Goal: Task Accomplishment & Management: Manage account settings

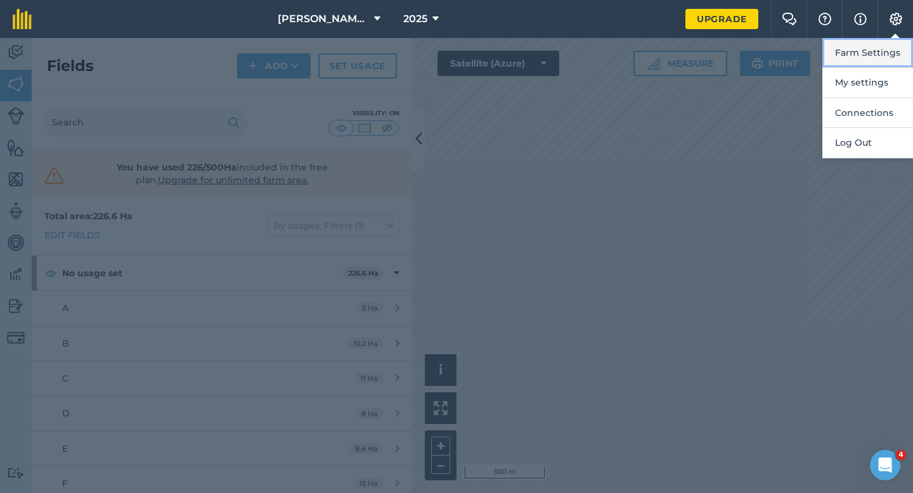
click at [863, 56] on button "Farm Settings" at bounding box center [867, 53] width 91 height 30
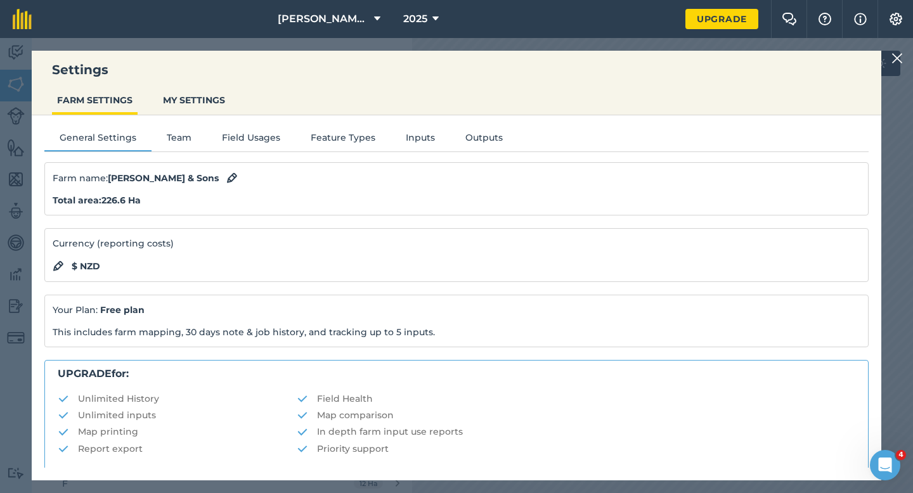
scroll to position [243, 0]
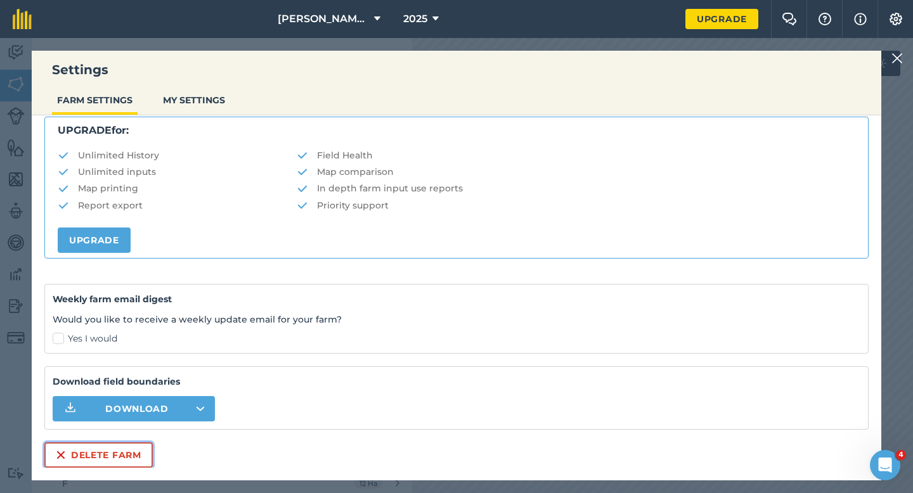
click at [114, 457] on button "Delete farm" at bounding box center [98, 455] width 108 height 25
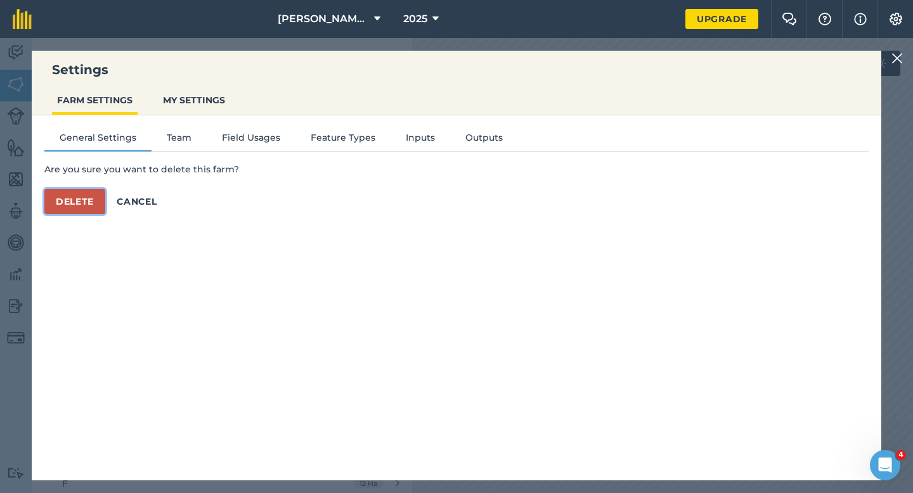
click at [77, 203] on button "Delete" at bounding box center [74, 201] width 61 height 25
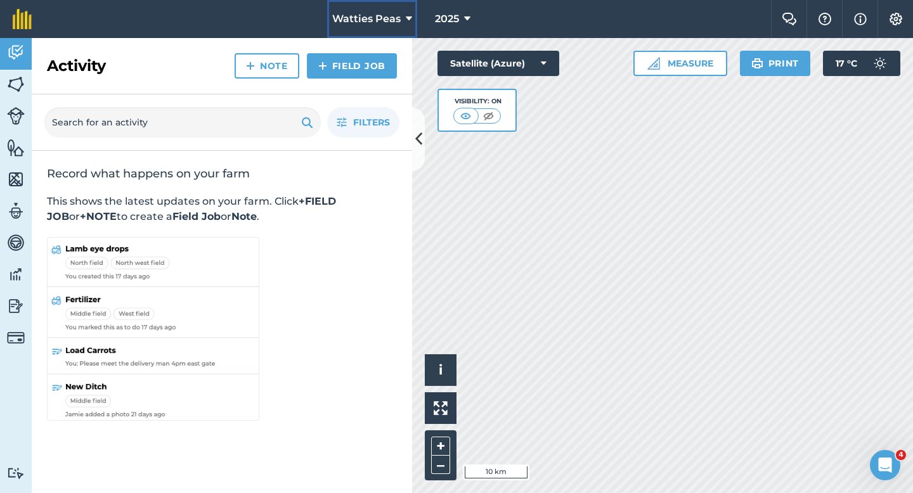
click at [366, 13] on span "Watties Peas" at bounding box center [366, 18] width 68 height 15
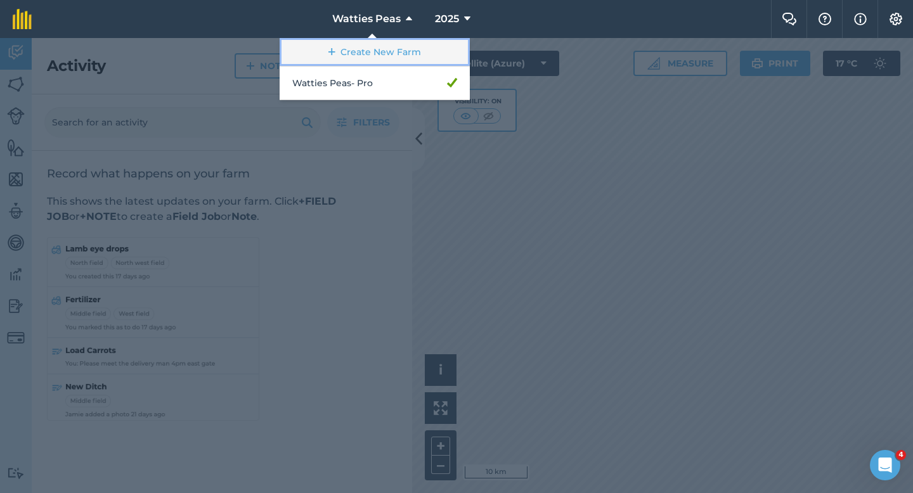
click at [366, 41] on link "Create New Farm" at bounding box center [375, 52] width 190 height 29
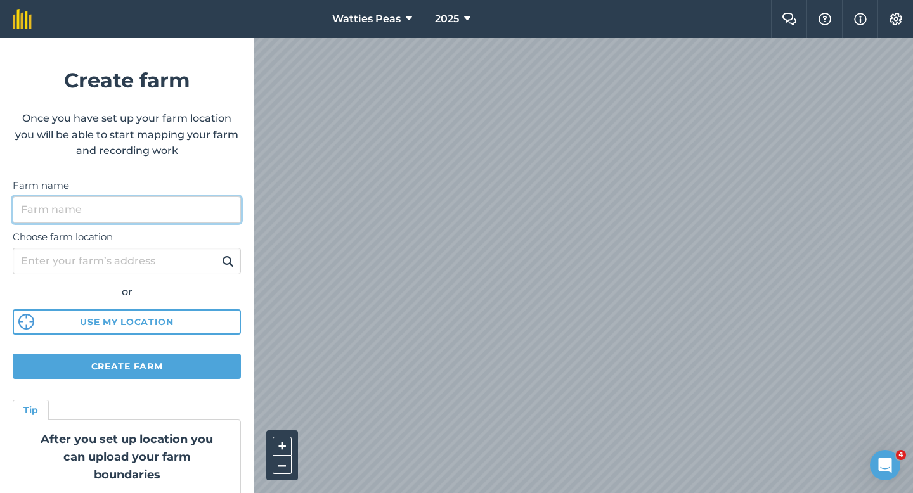
click at [199, 199] on input "Farm name" at bounding box center [127, 210] width 228 height 27
type input "[PERSON_NAME] & Sons"
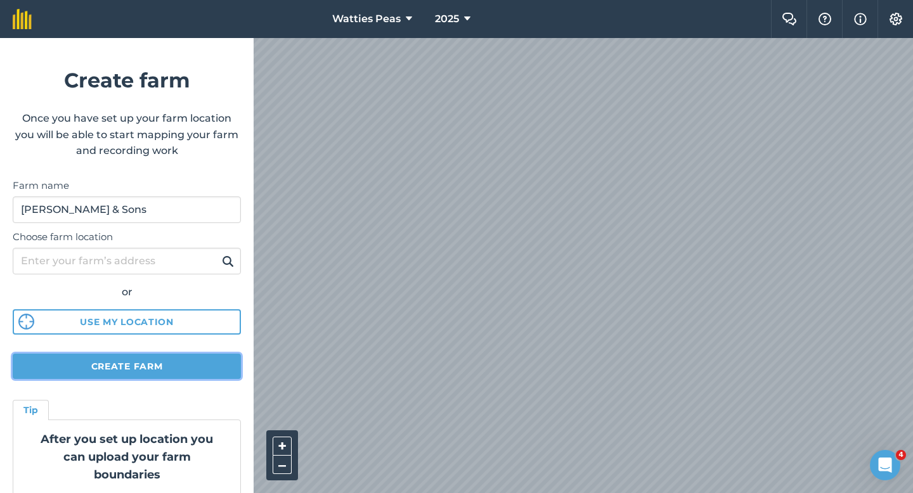
click at [162, 365] on button "Create farm" at bounding box center [127, 366] width 228 height 25
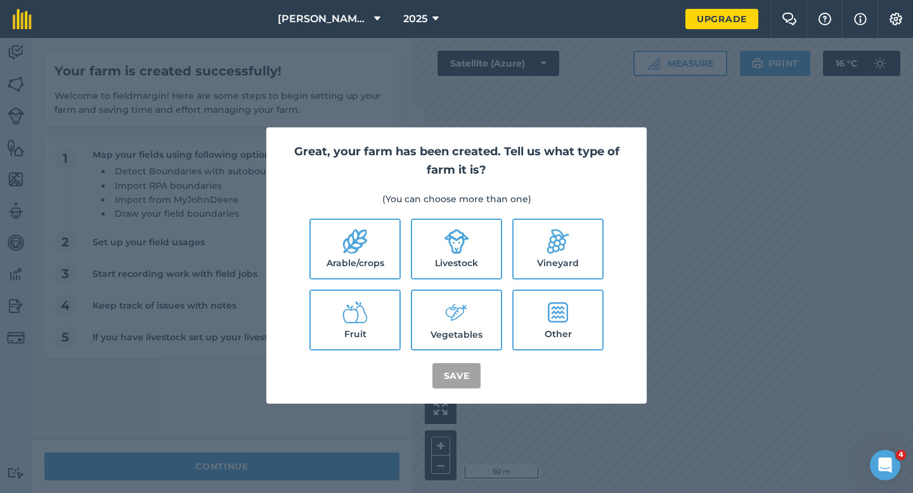
click at [401, 249] on ul "Arable/crops Livestock Vineyard Fruit Vegetables Other" at bounding box center [457, 285] width 350 height 132
click at [413, 254] on label "Livestock" at bounding box center [456, 249] width 89 height 58
checkbox input "true"
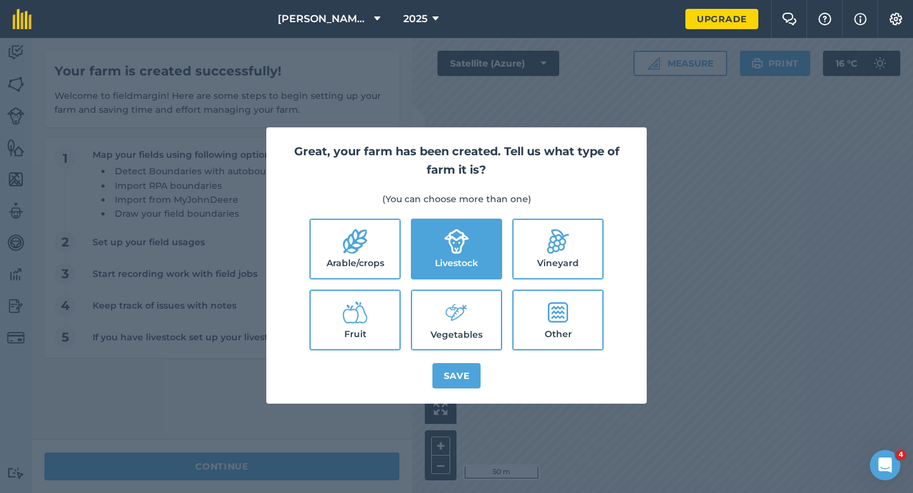
click at [389, 251] on label "Arable/crops" at bounding box center [355, 249] width 89 height 58
checkbox input "true"
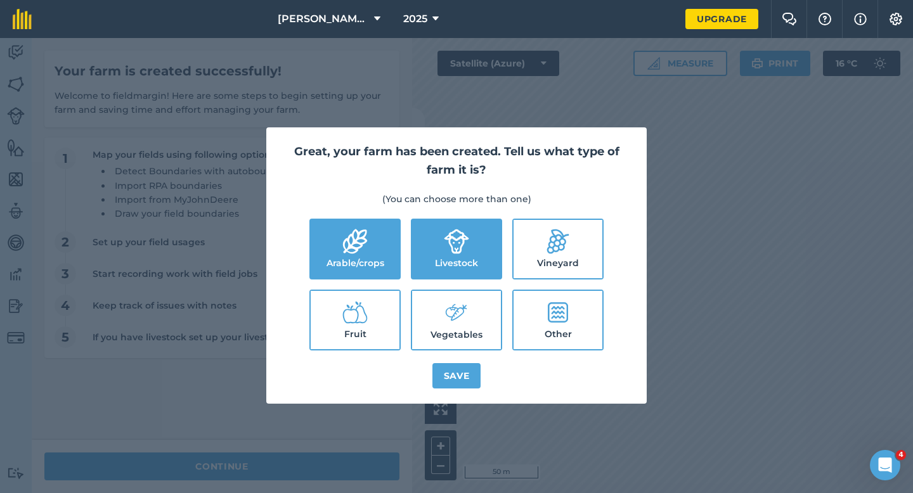
click at [469, 331] on label "Vegetables" at bounding box center [456, 320] width 89 height 58
checkbox input "true"
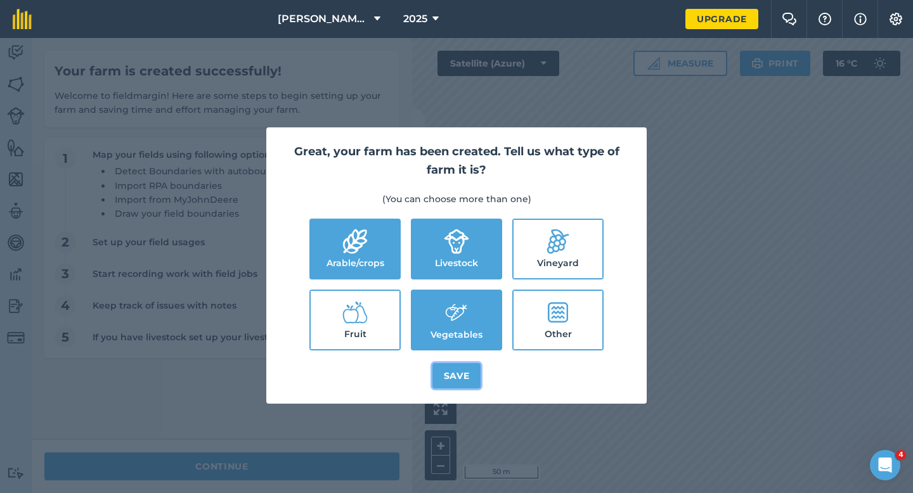
click at [464, 368] on button "Save" at bounding box center [456, 375] width 49 height 25
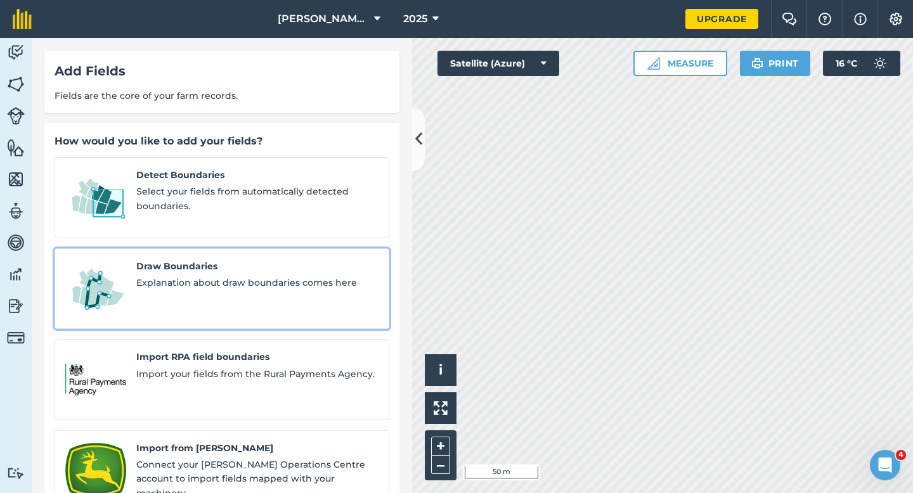
click at [199, 276] on span "Explanation about draw boundaries comes here" at bounding box center [257, 283] width 242 height 14
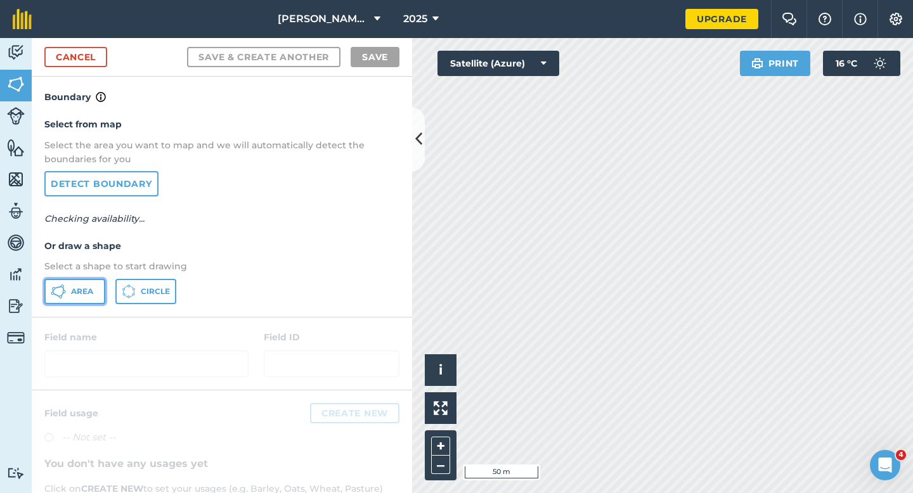
click at [88, 301] on button "Area" at bounding box center [74, 291] width 61 height 25
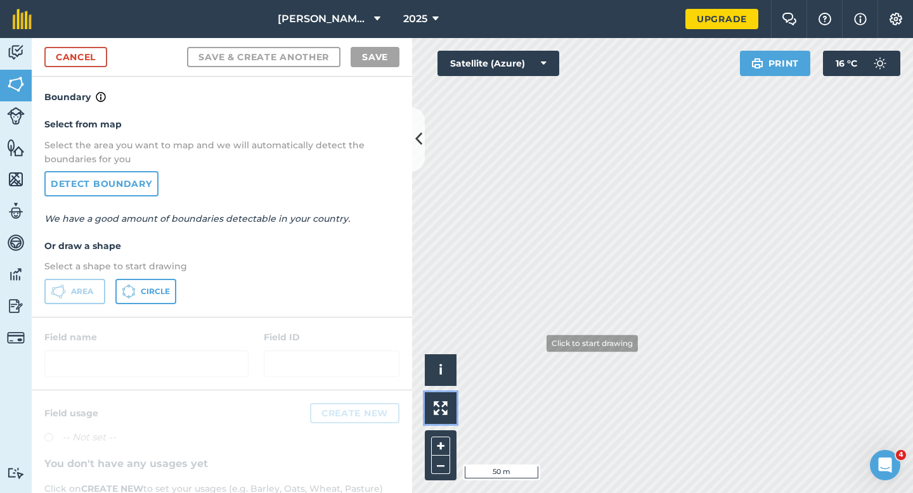
click at [536, 343] on div "Click to start drawing i © 2025 TomTom, Microsoft 50 m + – Satellite (Azure) Pr…" at bounding box center [662, 265] width 501 height 455
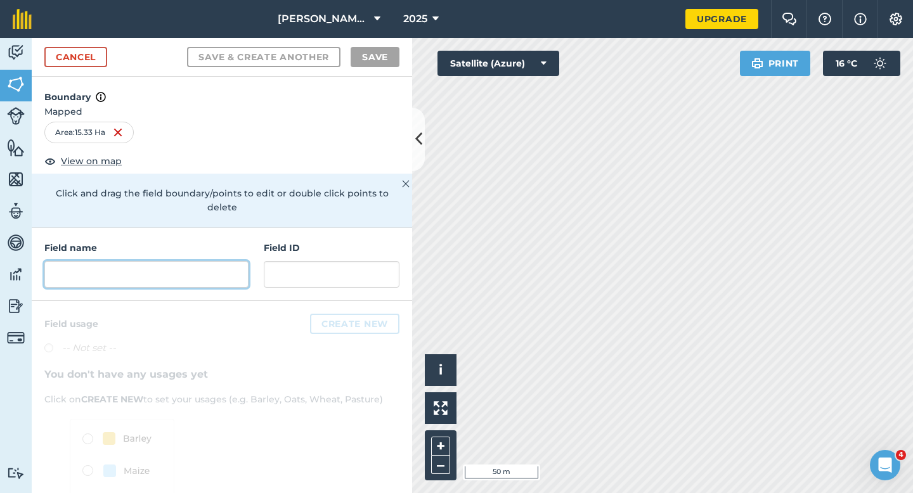
click at [216, 261] on input "text" at bounding box center [146, 274] width 204 height 27
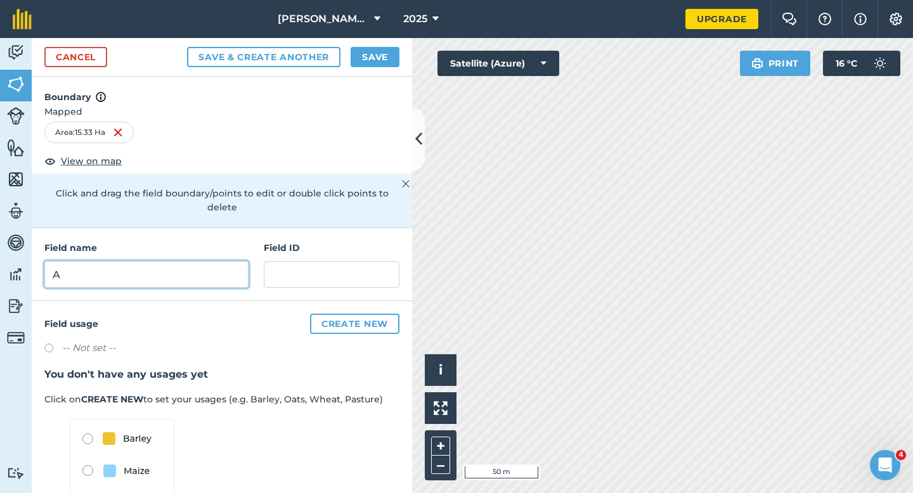
type input "A"
click at [370, 67] on button "Save" at bounding box center [375, 57] width 49 height 20
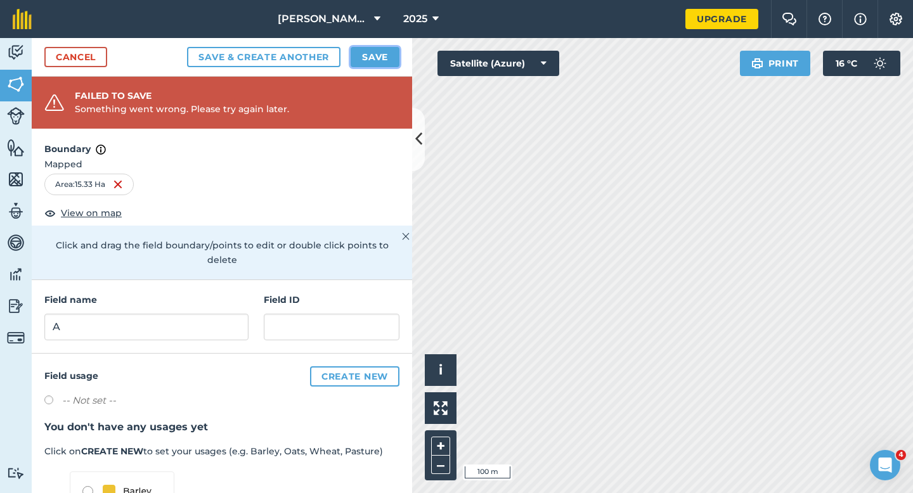
click at [384, 55] on button "Save" at bounding box center [375, 57] width 49 height 20
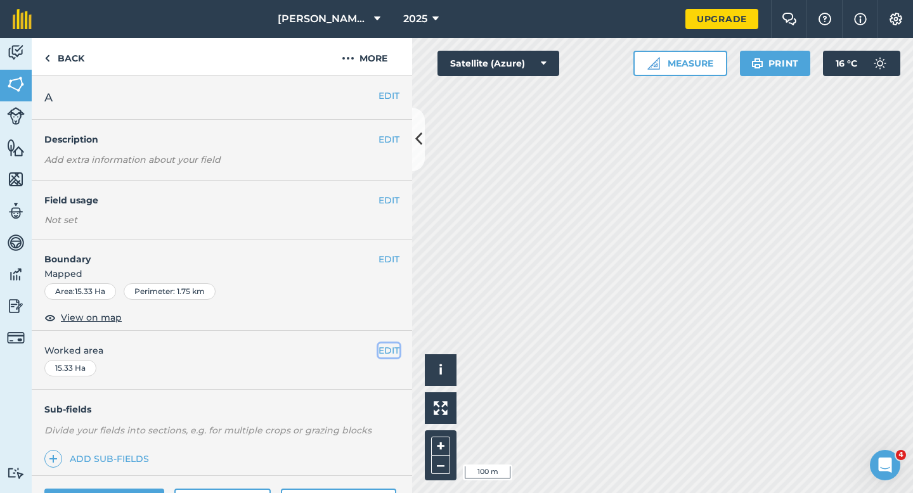
click at [383, 346] on button "EDIT" at bounding box center [389, 351] width 21 height 14
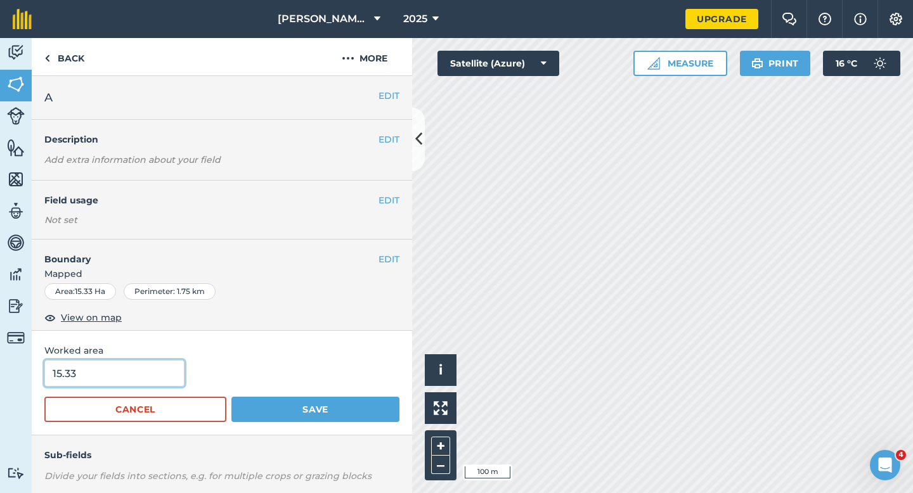
click at [124, 367] on input "15.33" at bounding box center [114, 373] width 140 height 27
click at [124, 372] on input "15.33" at bounding box center [114, 373] width 140 height 27
type input "15.3"
click at [231, 397] on button "Save" at bounding box center [315, 409] width 168 height 25
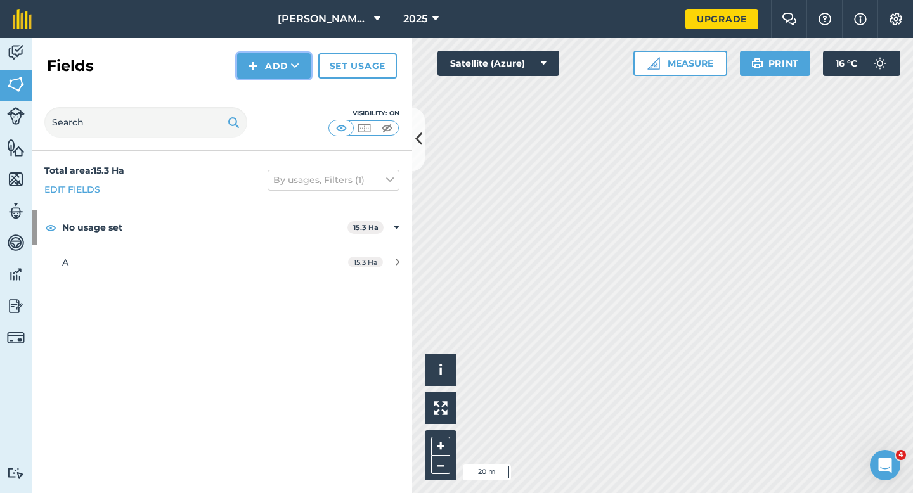
click at [242, 72] on button "Add" at bounding box center [274, 65] width 74 height 25
click at [245, 79] on div "Fields Add Draw Import Set usage" at bounding box center [222, 66] width 380 height 56
click at [247, 71] on button "Add" at bounding box center [274, 65] width 74 height 25
click at [248, 82] on link "Draw" at bounding box center [274, 95] width 70 height 28
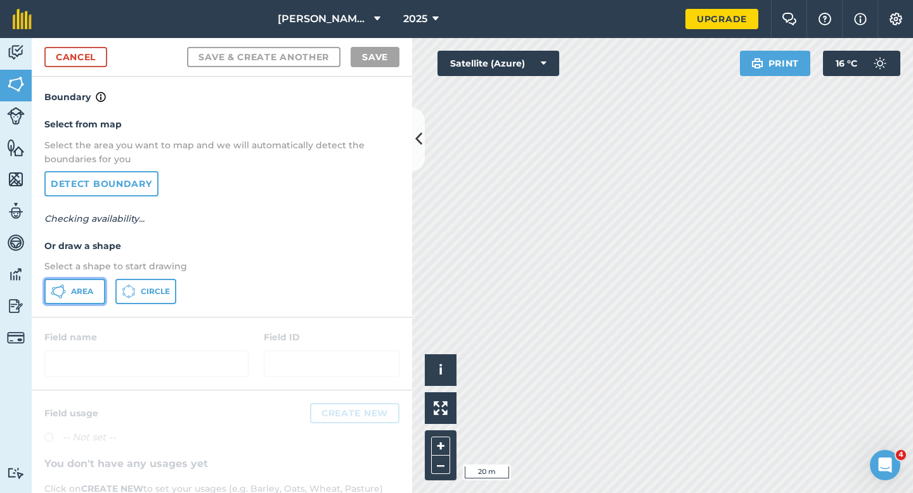
click at [67, 295] on button "Area" at bounding box center [74, 291] width 61 height 25
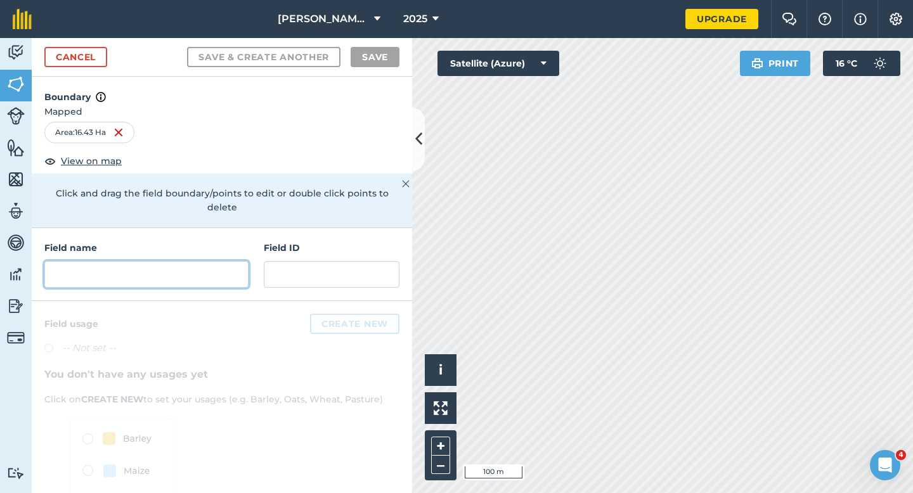
click at [209, 269] on input "text" at bounding box center [146, 274] width 204 height 27
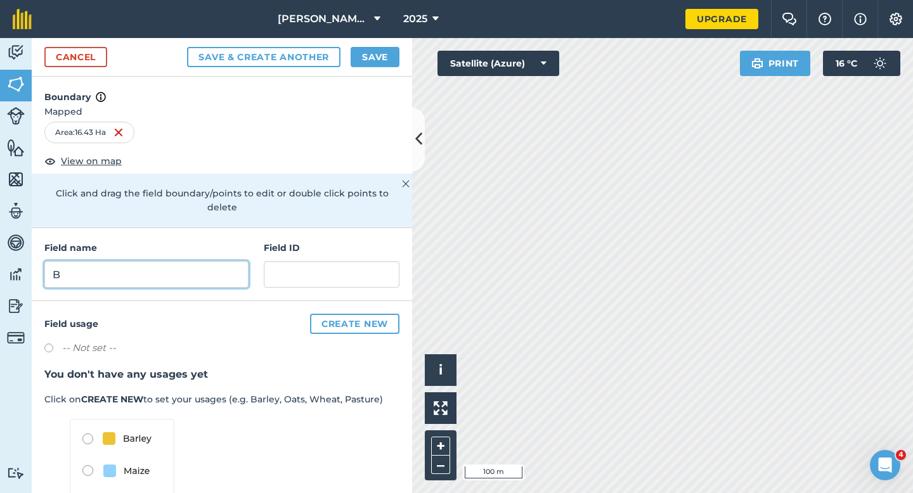
type input "B"
click at [370, 69] on div "Cancel Save & Create Another Save" at bounding box center [222, 57] width 380 height 39
click at [370, 67] on button "Save" at bounding box center [375, 57] width 49 height 20
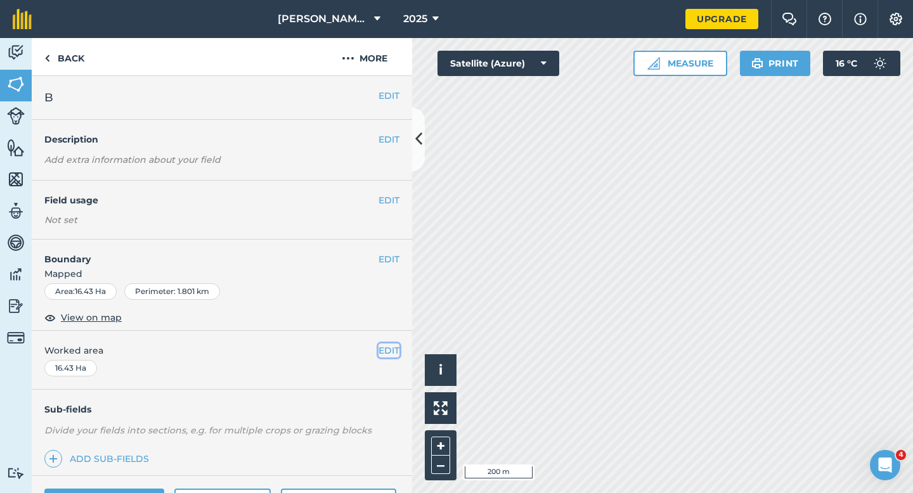
click at [388, 349] on button "EDIT" at bounding box center [389, 351] width 21 height 14
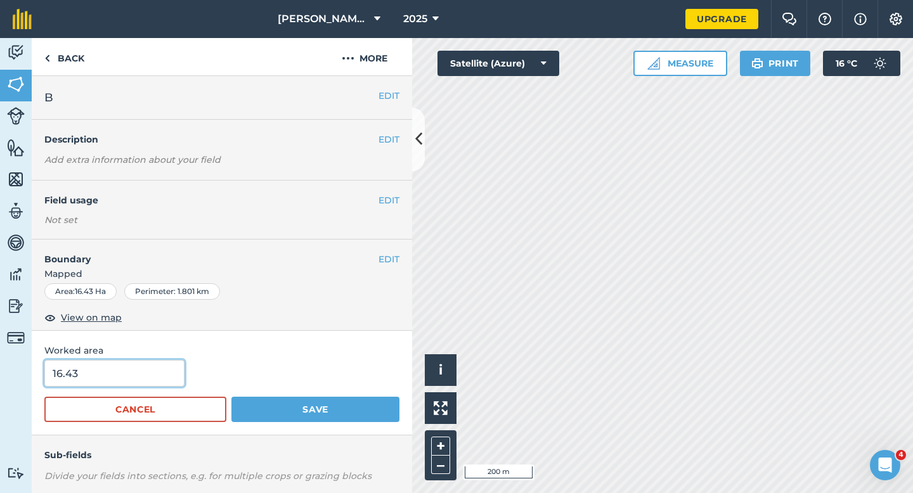
click at [116, 378] on input "16.43" at bounding box center [114, 373] width 140 height 27
type input "16.4"
click at [231, 397] on button "Save" at bounding box center [315, 409] width 168 height 25
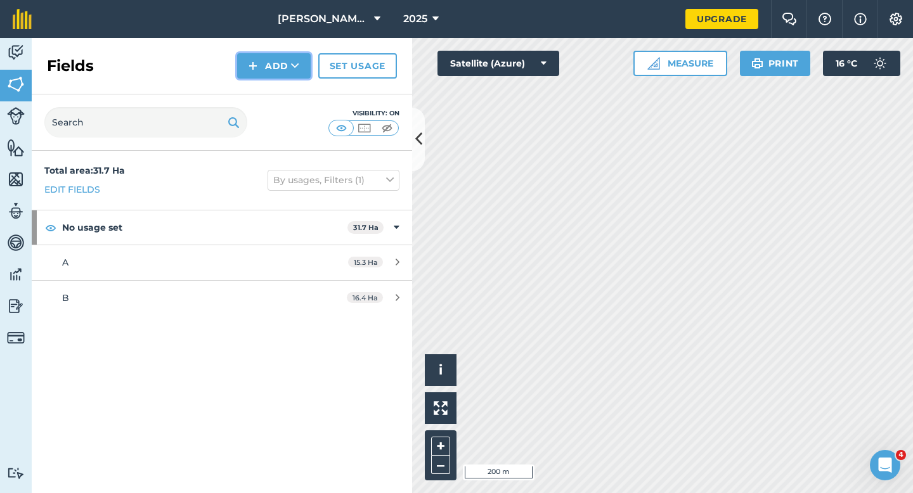
click at [268, 74] on button "Add" at bounding box center [274, 65] width 74 height 25
click at [270, 86] on link "Draw" at bounding box center [274, 95] width 70 height 28
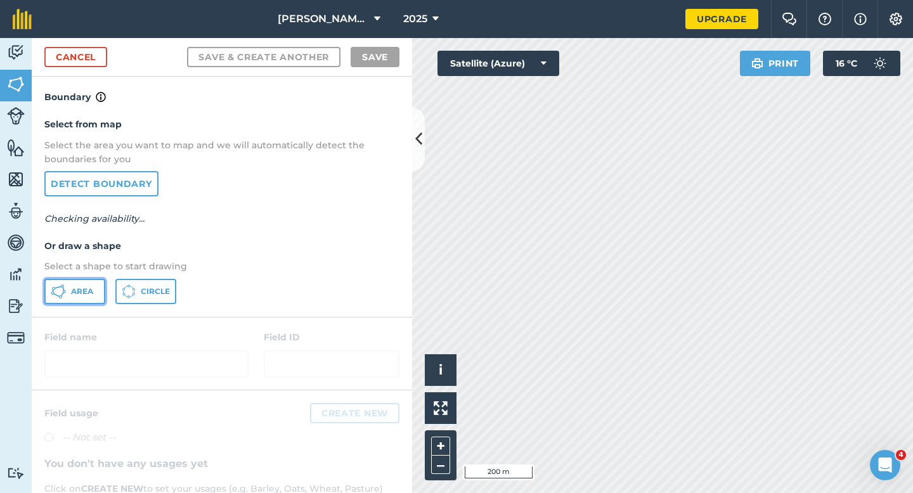
click at [55, 299] on button "Area" at bounding box center [74, 291] width 61 height 25
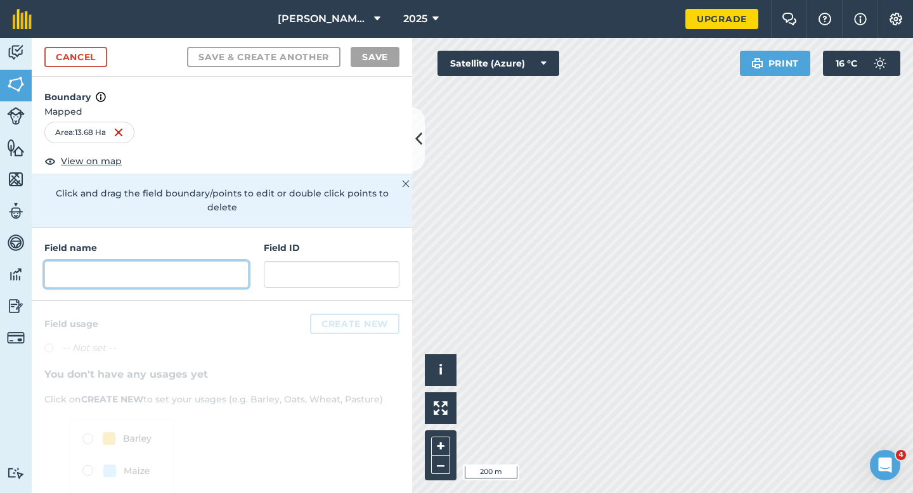
click at [242, 261] on input "text" at bounding box center [146, 274] width 204 height 27
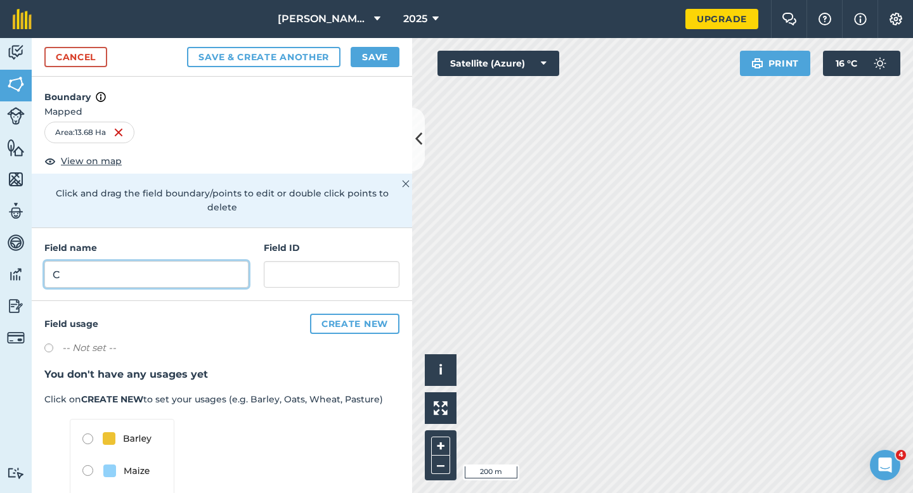
type input "C"
click at [394, 60] on button "Save" at bounding box center [375, 57] width 49 height 20
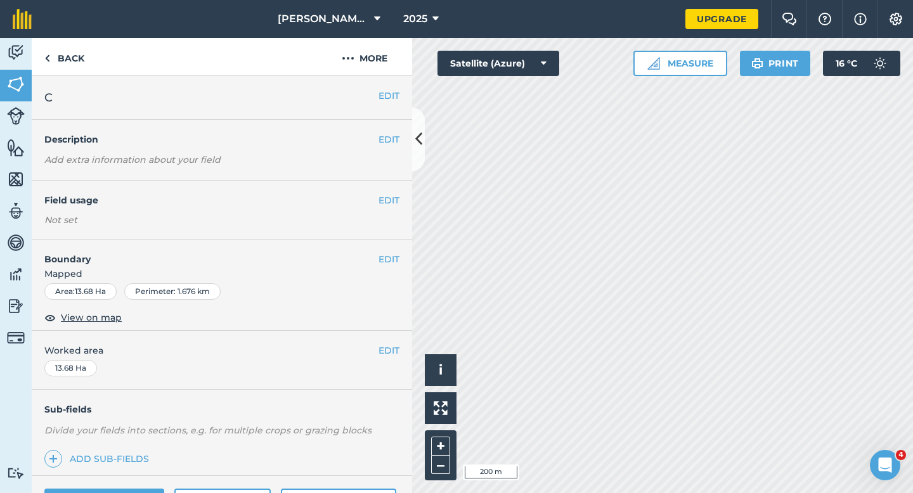
click at [396, 362] on div "EDIT Worked area 13.68 Ha" at bounding box center [222, 360] width 380 height 59
click at [396, 357] on button "EDIT" at bounding box center [389, 351] width 21 height 14
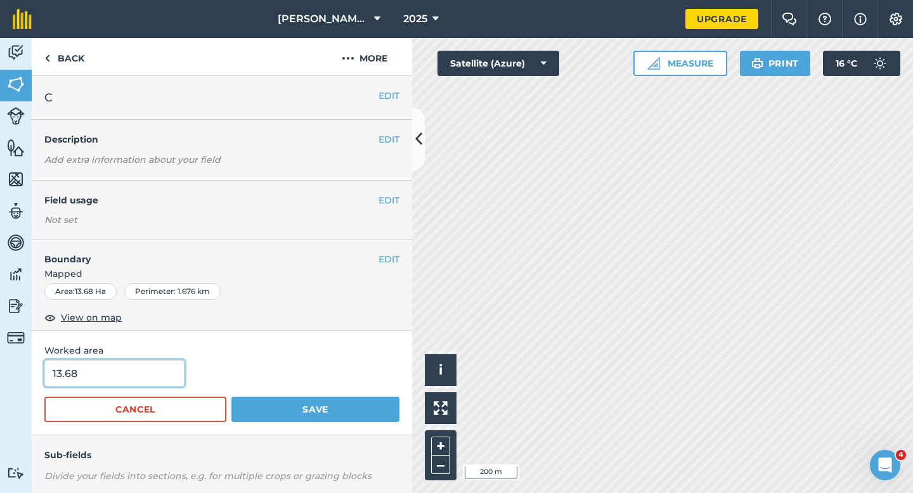
click at [147, 384] on input "13.68" at bounding box center [114, 373] width 140 height 27
type input "13.7"
click at [231, 397] on button "Save" at bounding box center [315, 409] width 168 height 25
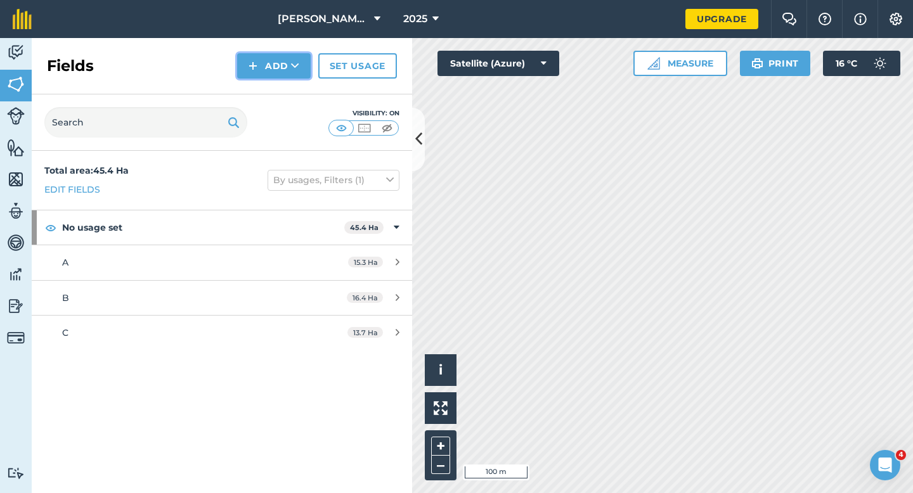
click at [242, 58] on button "Add" at bounding box center [274, 65] width 74 height 25
click at [249, 89] on link "Draw" at bounding box center [274, 95] width 70 height 28
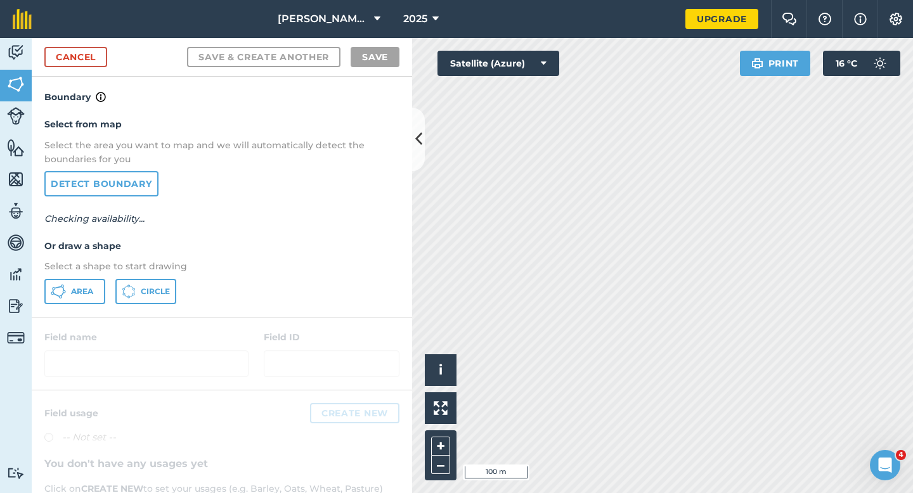
click at [87, 271] on p "Select a shape to start drawing" at bounding box center [221, 266] width 355 height 14
click at [87, 287] on span "Area" at bounding box center [82, 292] width 22 height 10
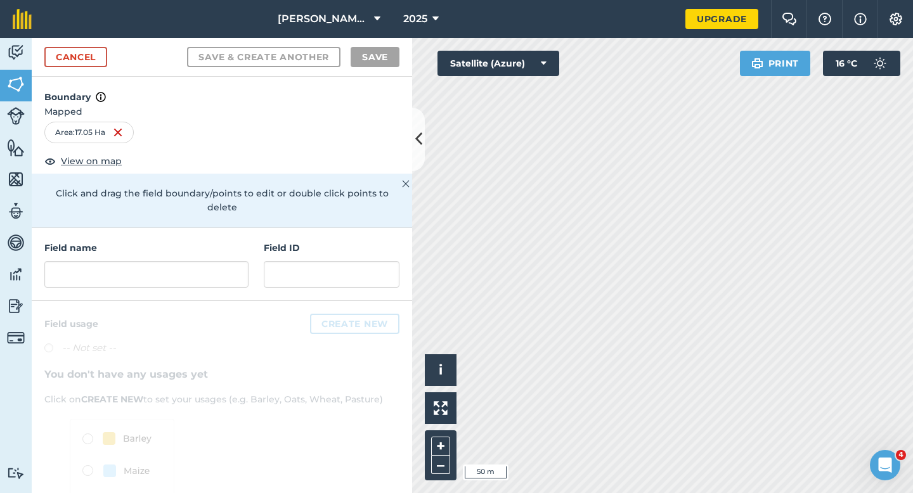
click at [221, 241] on div "Field name" at bounding box center [146, 264] width 204 height 47
click at [221, 263] on input "text" at bounding box center [146, 274] width 204 height 27
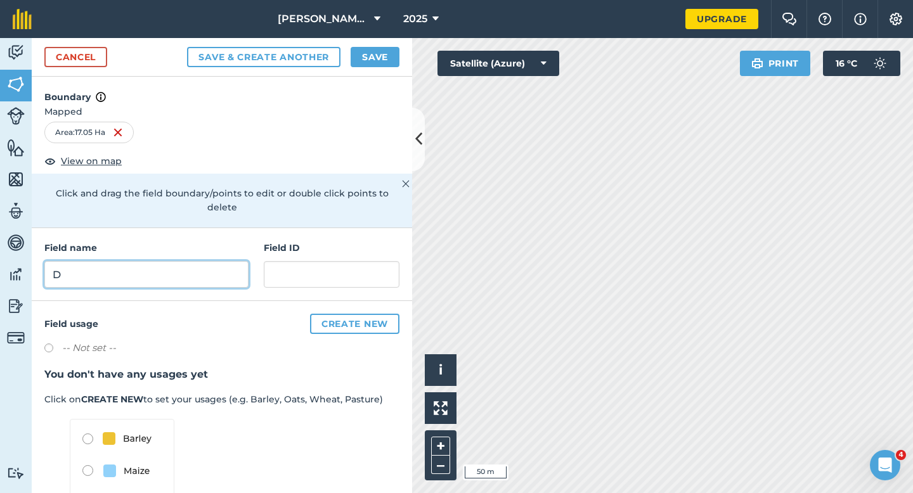
type input "D"
click at [387, 47] on button "Save" at bounding box center [375, 57] width 49 height 20
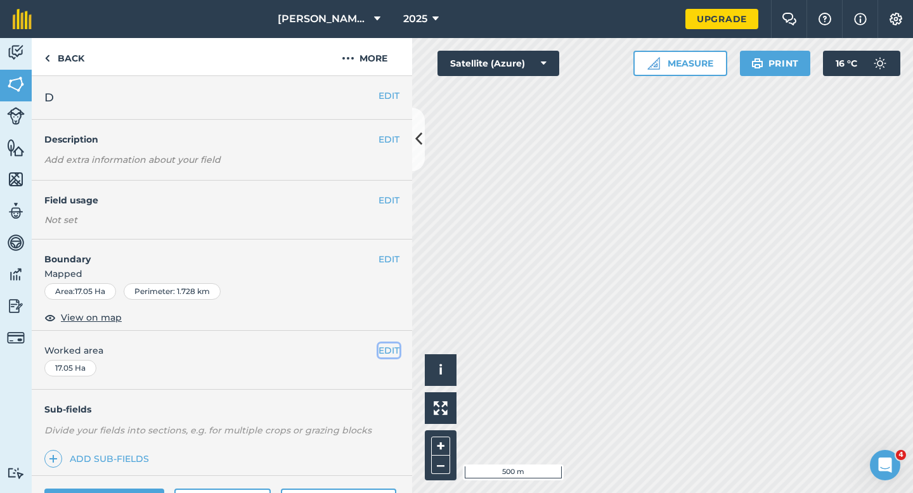
click at [392, 354] on button "EDIT" at bounding box center [389, 351] width 21 height 14
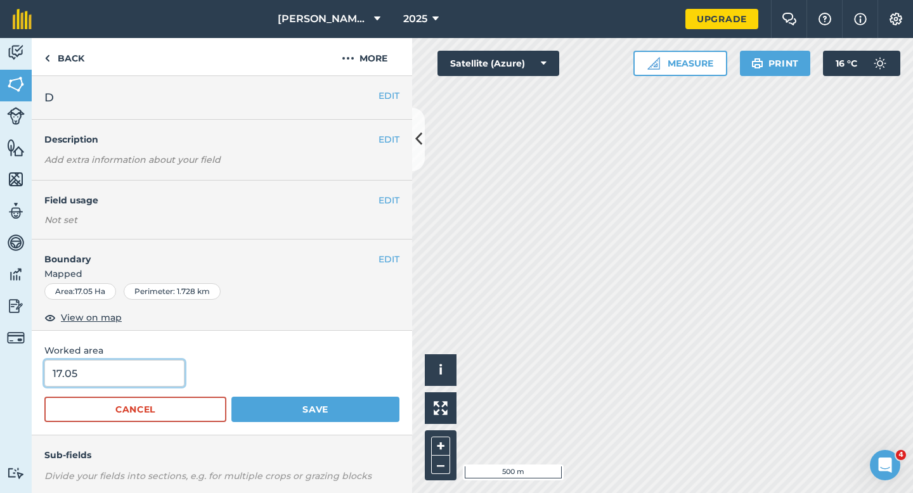
click at [166, 373] on input "17.05" at bounding box center [114, 373] width 140 height 27
type input "17"
click at [231, 397] on button "Save" at bounding box center [315, 409] width 168 height 25
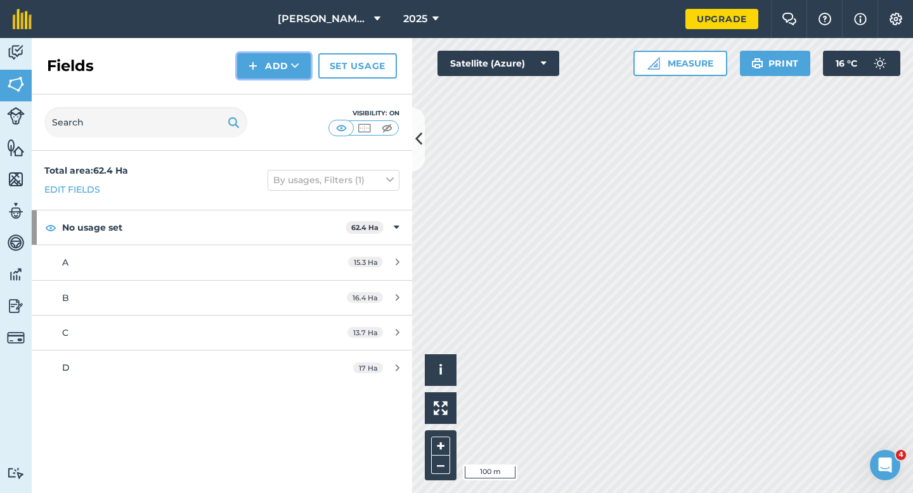
click at [257, 62] on img at bounding box center [253, 65] width 9 height 15
click at [268, 90] on link "Draw" at bounding box center [274, 95] width 70 height 28
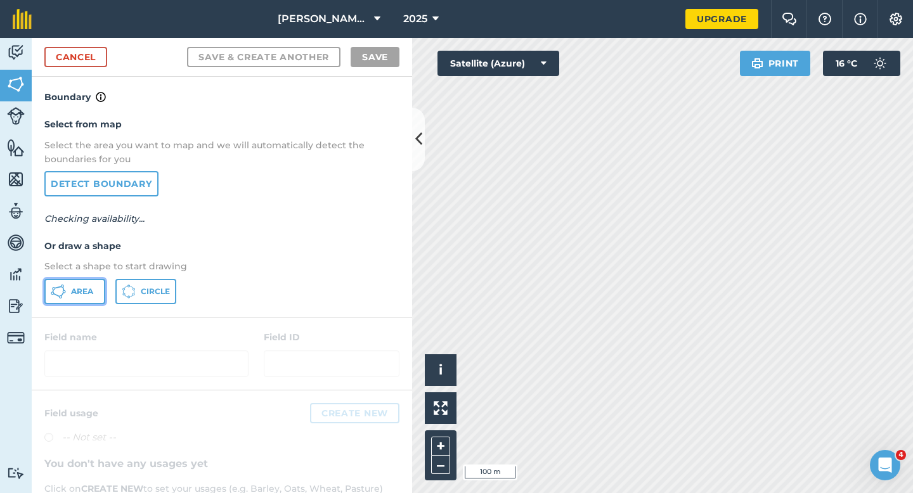
drag, startPoint x: 83, startPoint y: 286, endPoint x: 136, endPoint y: 286, distance: 53.3
click at [84, 287] on span "Area" at bounding box center [82, 292] width 22 height 10
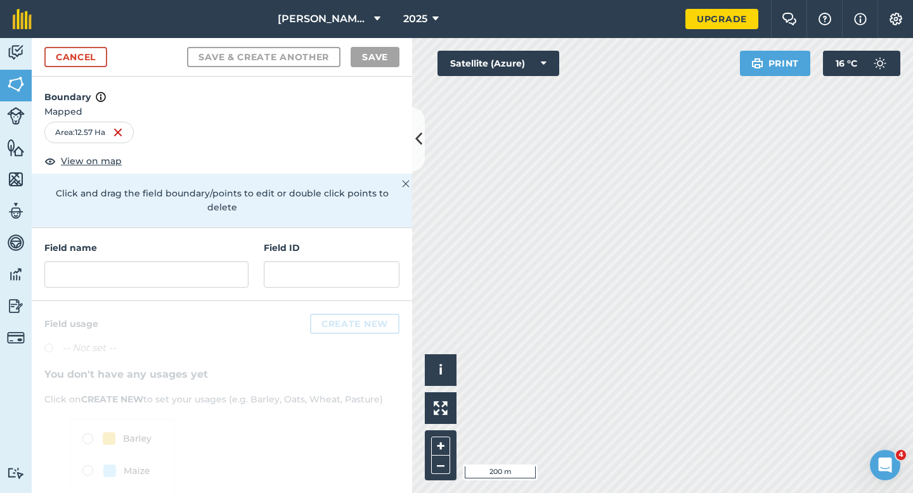
click at [223, 286] on div "Field name Field ID" at bounding box center [222, 264] width 380 height 73
click at [223, 268] on input "text" at bounding box center [146, 274] width 204 height 27
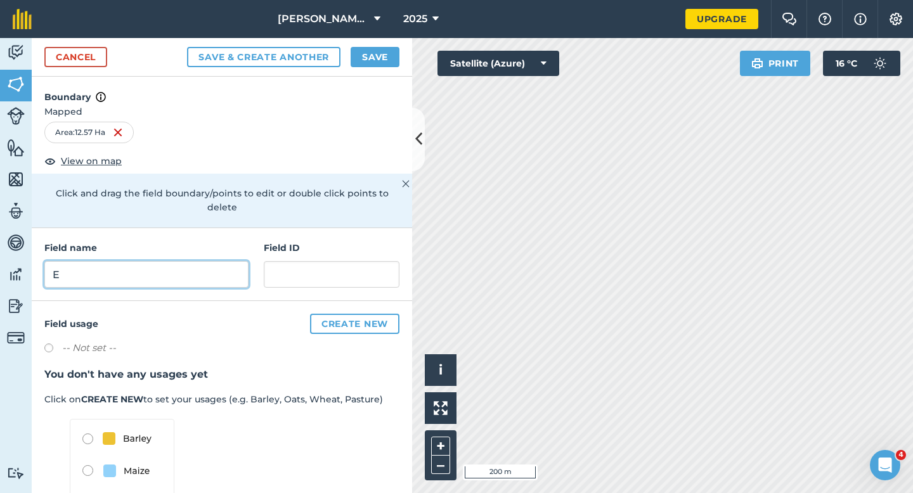
type input "E"
click at [368, 53] on button "Save" at bounding box center [375, 57] width 49 height 20
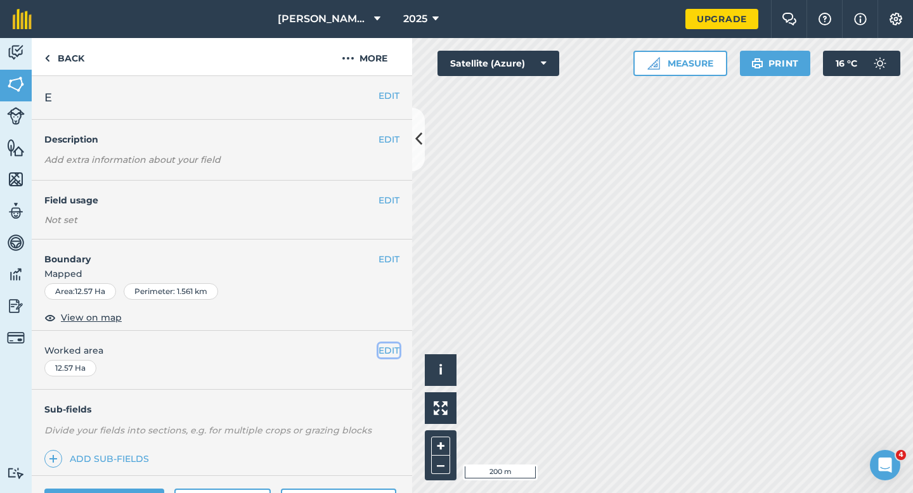
click at [388, 347] on button "EDIT" at bounding box center [389, 351] width 21 height 14
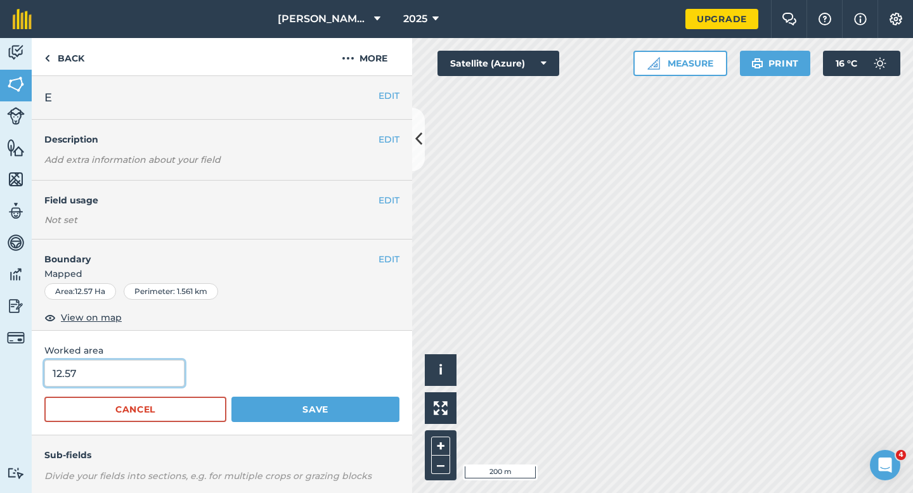
click at [149, 373] on input "12.57" at bounding box center [114, 373] width 140 height 27
type input "12.6"
click at [231, 397] on button "Save" at bounding box center [315, 409] width 168 height 25
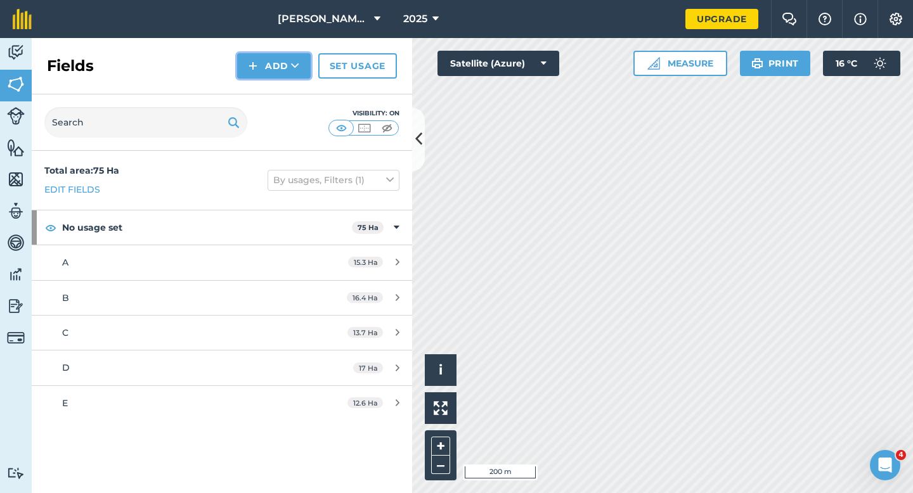
click at [271, 71] on button "Add" at bounding box center [274, 65] width 74 height 25
click at [271, 94] on link "Draw" at bounding box center [274, 95] width 70 height 28
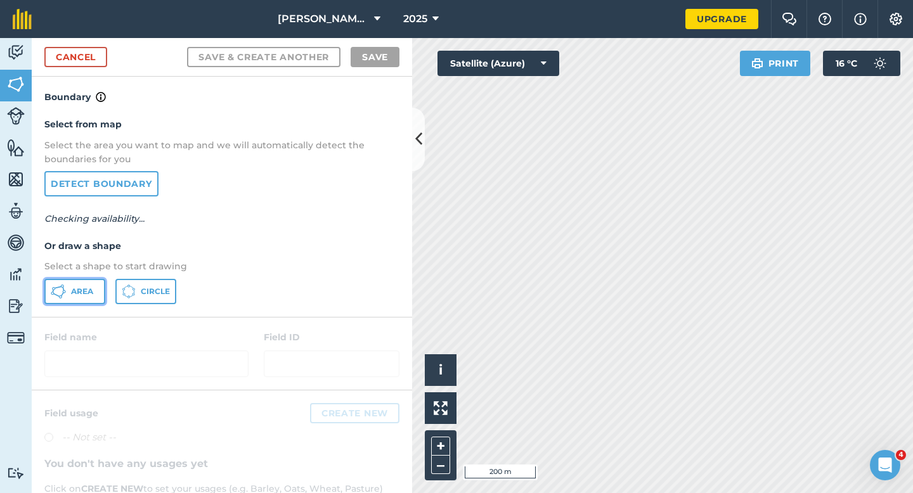
click at [70, 299] on button "Area" at bounding box center [74, 291] width 61 height 25
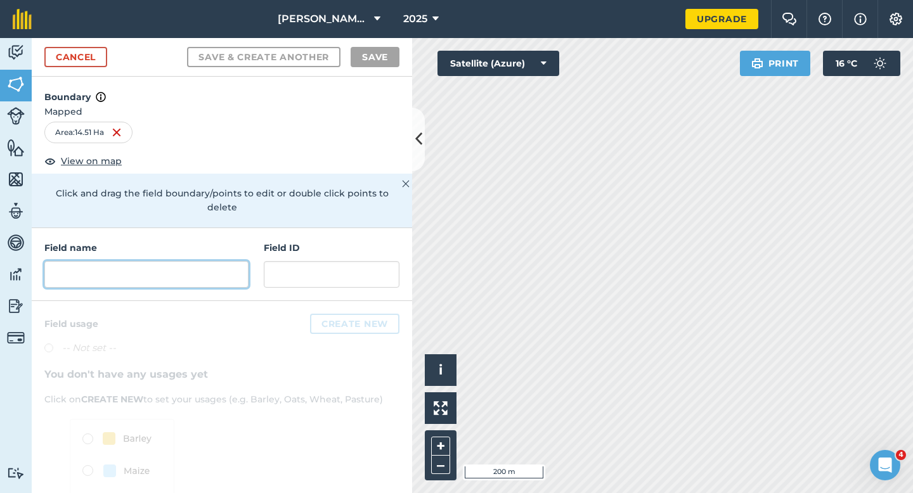
click at [188, 273] on input "text" at bounding box center [146, 274] width 204 height 27
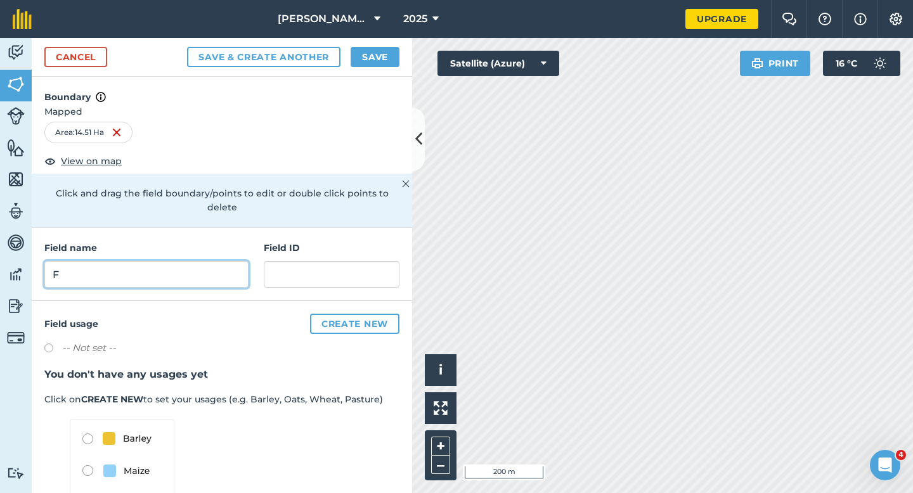
type input "F"
click at [361, 53] on button "Save" at bounding box center [375, 57] width 49 height 20
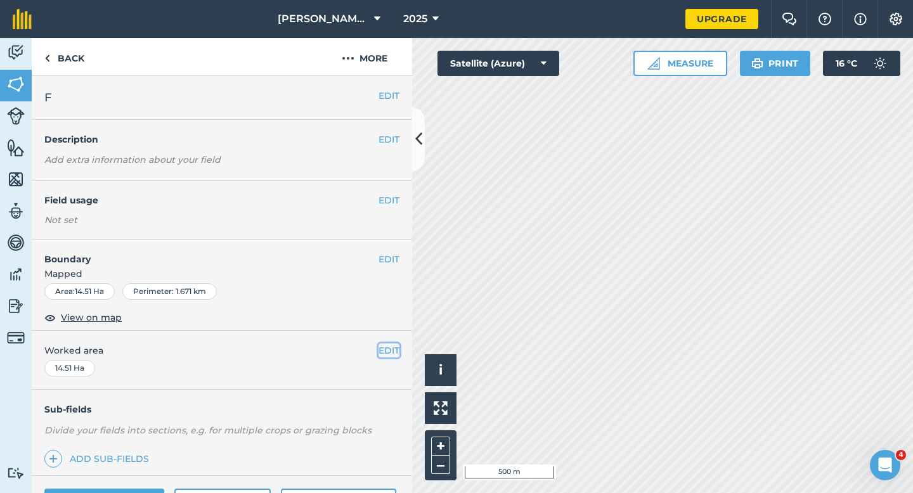
click at [387, 352] on button "EDIT" at bounding box center [389, 351] width 21 height 14
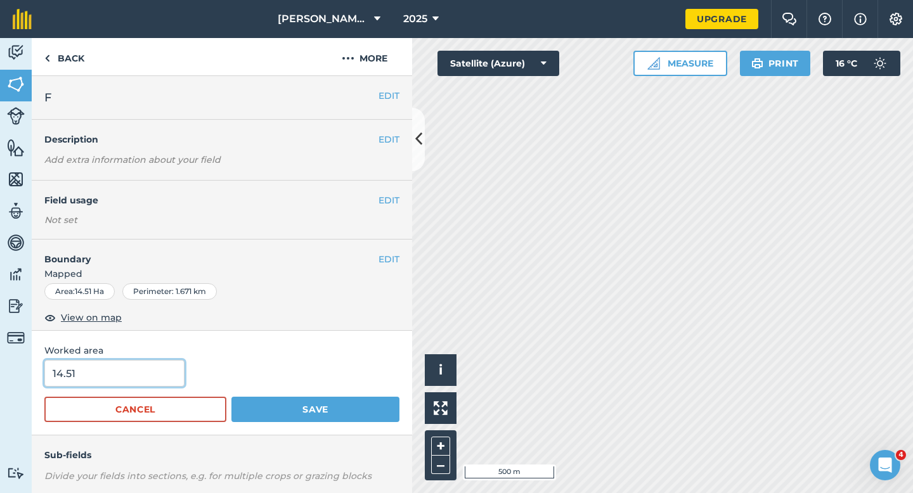
click at [131, 366] on input "14.51" at bounding box center [114, 373] width 140 height 27
click at [133, 380] on input "14.51" at bounding box center [114, 373] width 140 height 27
type input "14.5"
click at [231, 397] on button "Save" at bounding box center [315, 409] width 168 height 25
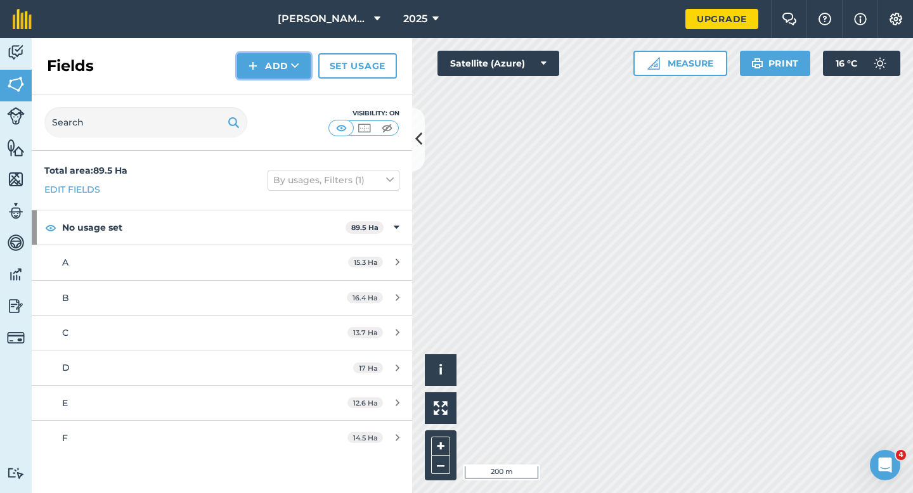
click at [263, 70] on button "Add" at bounding box center [274, 65] width 74 height 25
click at [263, 98] on link "Draw" at bounding box center [274, 95] width 70 height 28
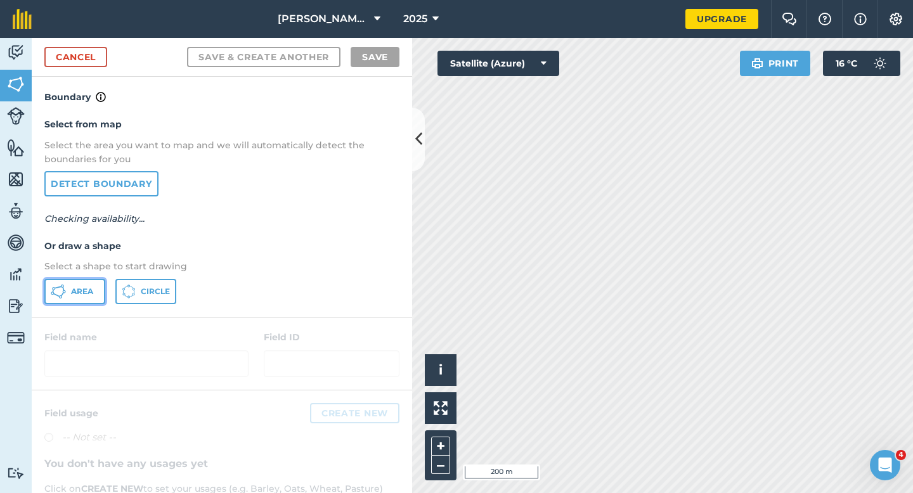
click at [63, 295] on icon at bounding box center [58, 291] width 15 height 15
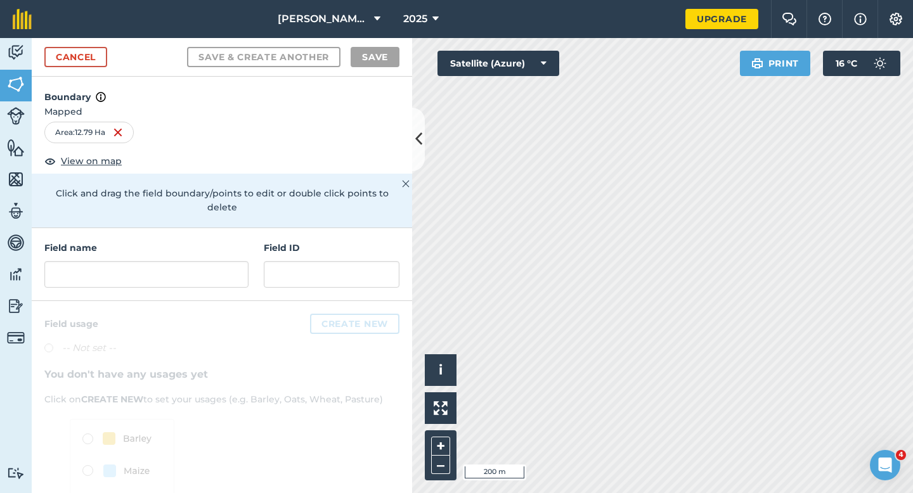
click at [202, 274] on div "Field name Field ID" at bounding box center [222, 264] width 380 height 73
click at [200, 261] on input "text" at bounding box center [146, 274] width 204 height 27
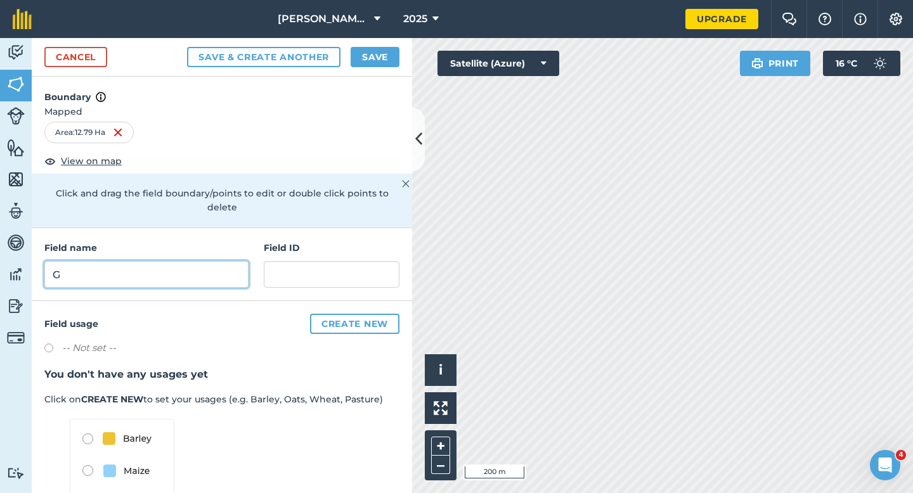
type input "G"
click at [387, 67] on button "Save" at bounding box center [375, 57] width 49 height 20
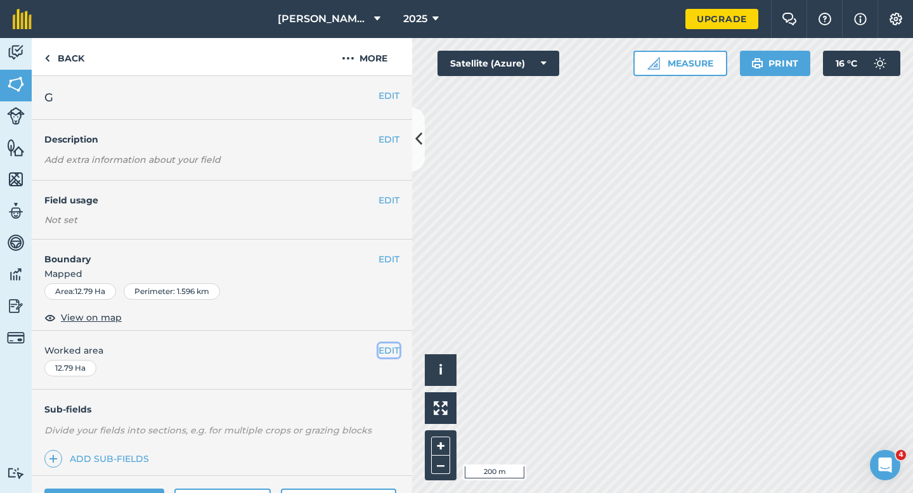
click at [387, 348] on button "EDIT" at bounding box center [389, 351] width 21 height 14
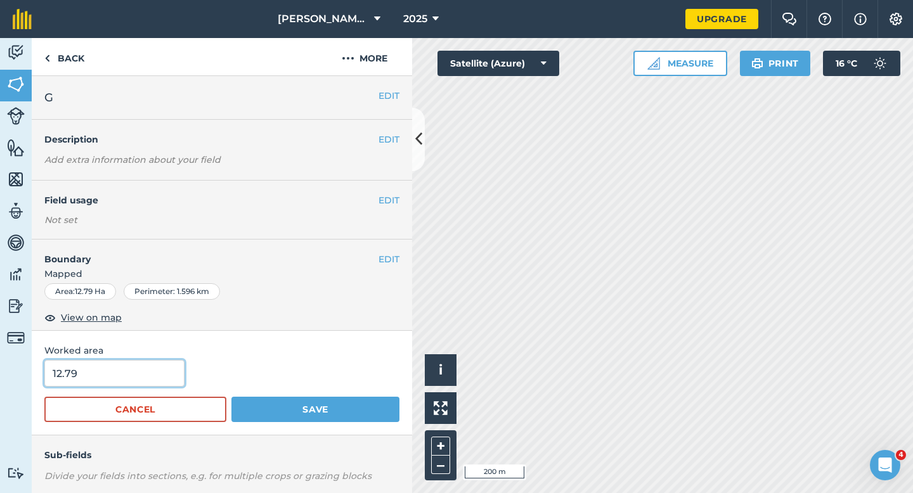
click at [134, 369] on input "12.79" at bounding box center [114, 373] width 140 height 27
type input "12.8"
click at [231, 397] on button "Save" at bounding box center [315, 409] width 168 height 25
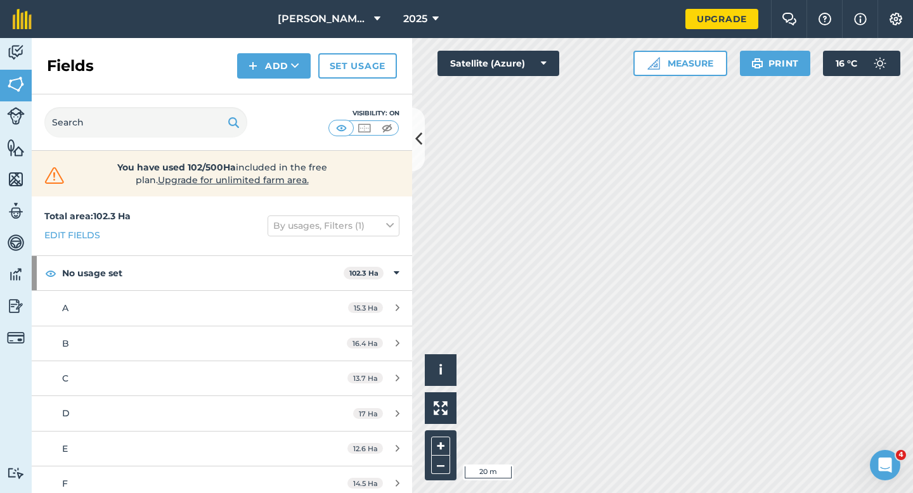
click at [277, 79] on div "Fields Add Set usage" at bounding box center [222, 66] width 380 height 56
click at [276, 75] on button "Add" at bounding box center [274, 65] width 74 height 25
click at [276, 85] on link "Draw" at bounding box center [274, 95] width 70 height 28
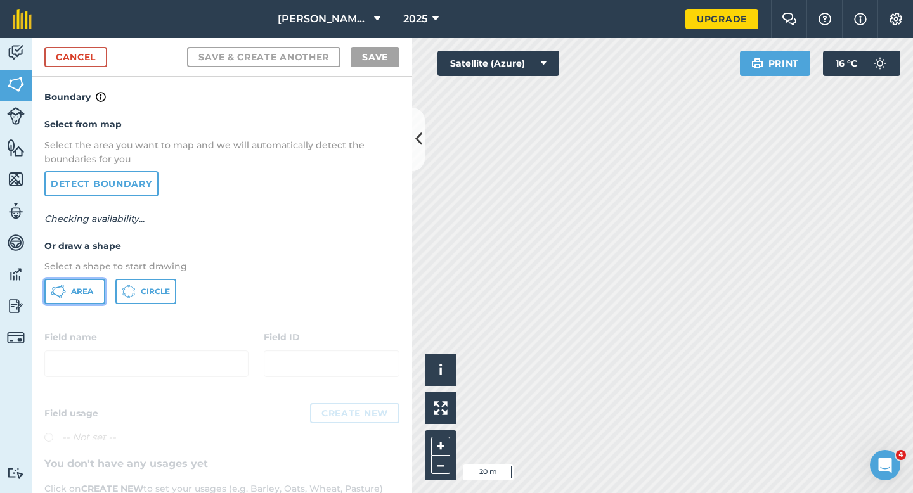
click at [91, 293] on span "Area" at bounding box center [82, 292] width 22 height 10
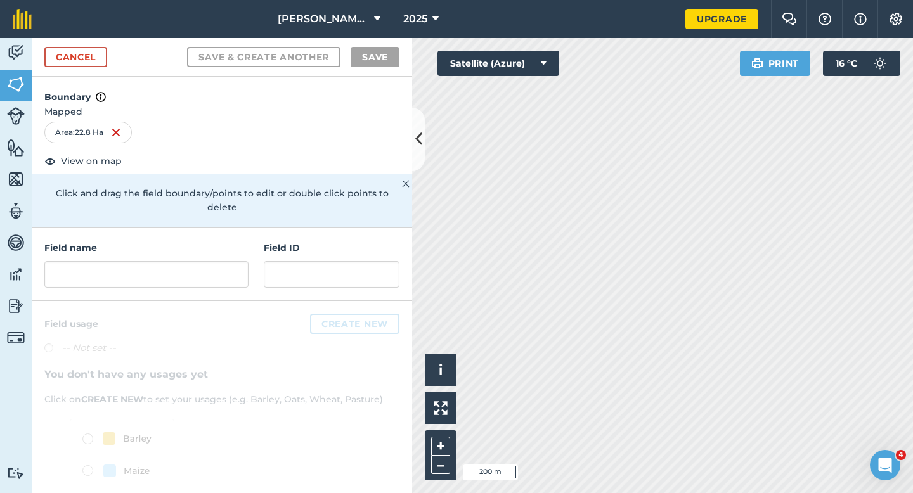
click at [249, 240] on div "Field name Field ID" at bounding box center [222, 264] width 380 height 73
click at [237, 261] on input "text" at bounding box center [146, 274] width 204 height 27
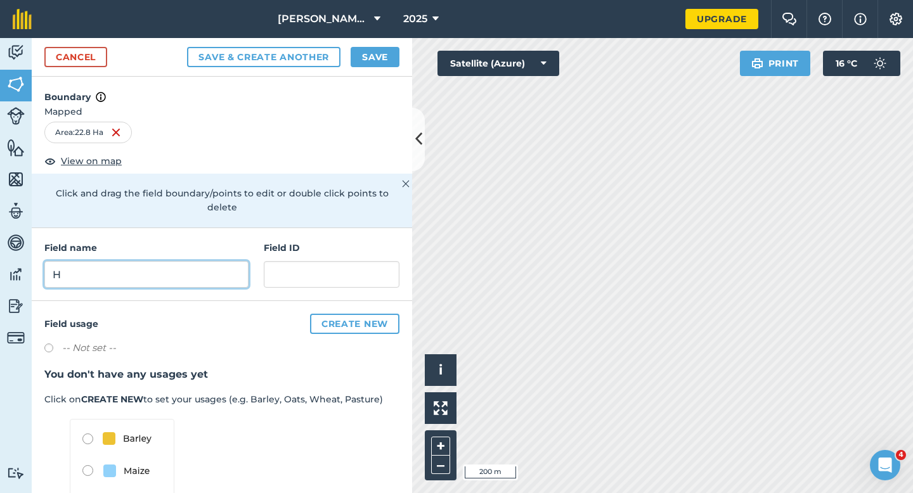
type input "H"
click at [372, 62] on button "Save" at bounding box center [375, 57] width 49 height 20
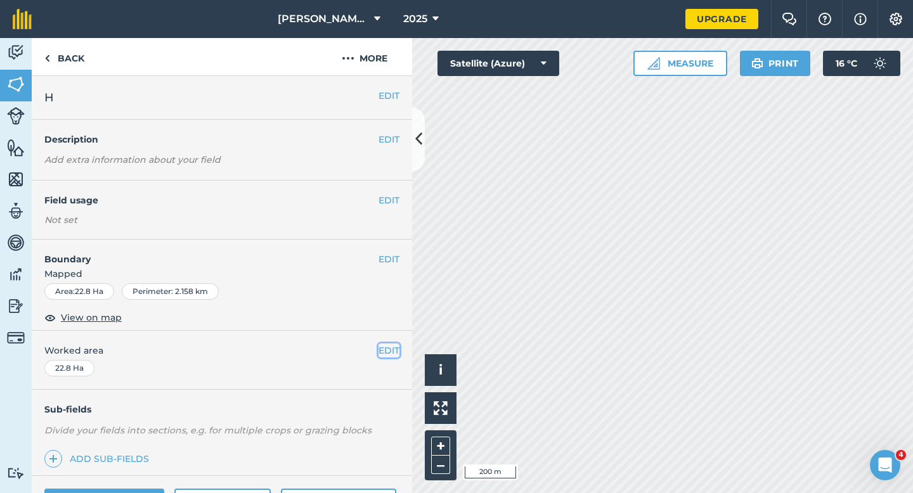
click at [384, 353] on button "EDIT" at bounding box center [389, 351] width 21 height 14
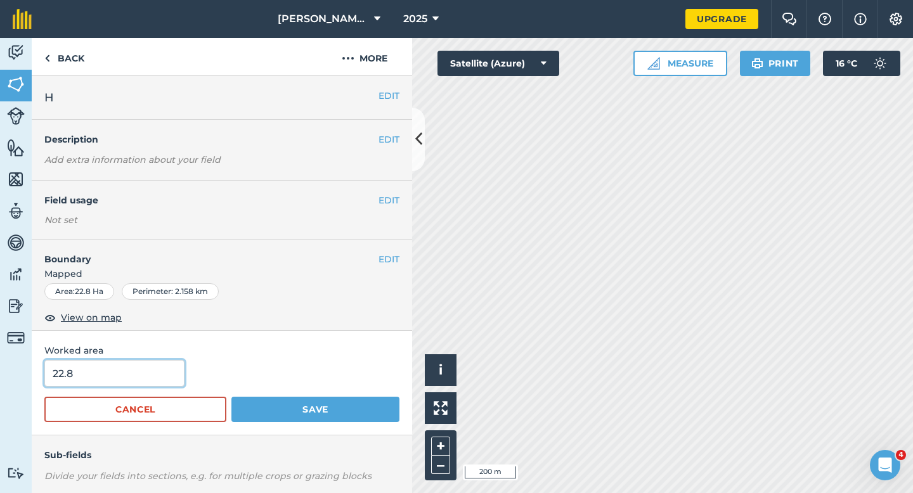
click at [143, 373] on input "22.8" at bounding box center [114, 373] width 140 height 27
type input "18.8"
click at [231, 397] on button "Save" at bounding box center [315, 409] width 168 height 25
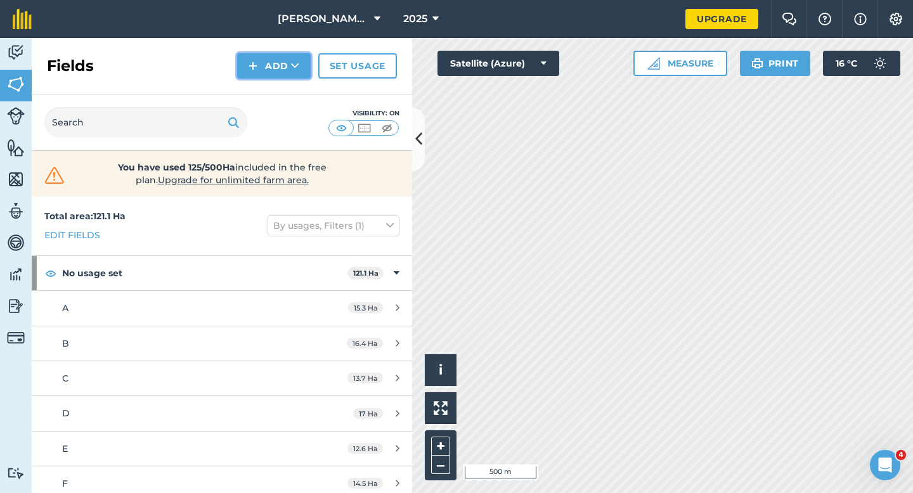
click at [261, 63] on button "Add" at bounding box center [274, 65] width 74 height 25
click at [270, 98] on link "Draw" at bounding box center [274, 95] width 70 height 28
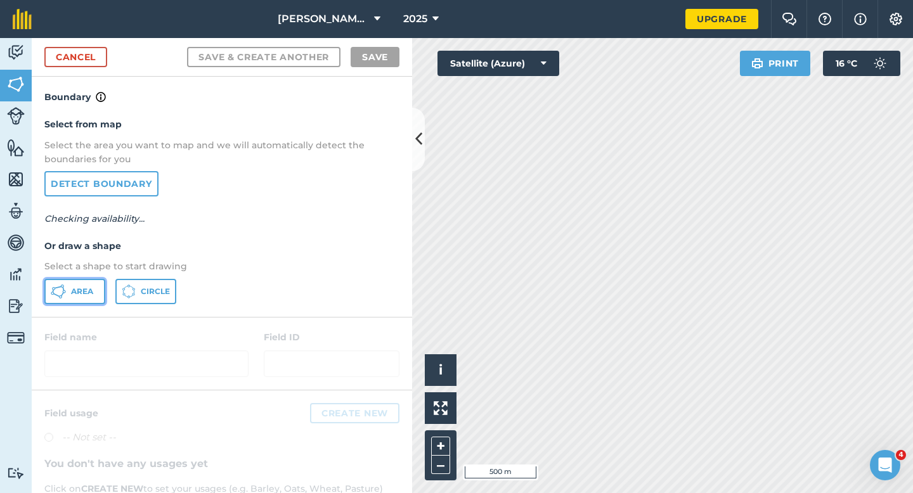
click at [80, 285] on button "Area" at bounding box center [74, 291] width 61 height 25
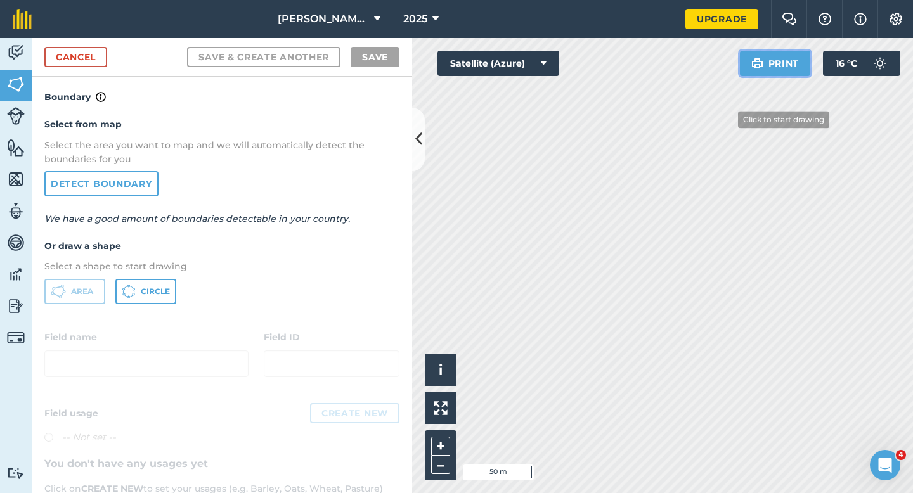
click at [645, 252] on div "Click to start drawing i © 2025 TomTom, Microsoft 50 m + – Satellite (Azure) Pr…" at bounding box center [662, 265] width 501 height 455
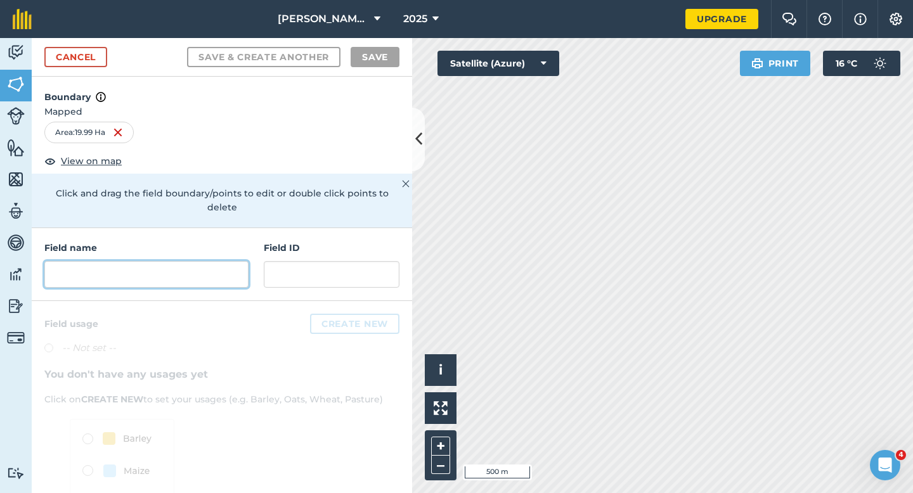
click at [235, 261] on input "text" at bounding box center [146, 274] width 204 height 27
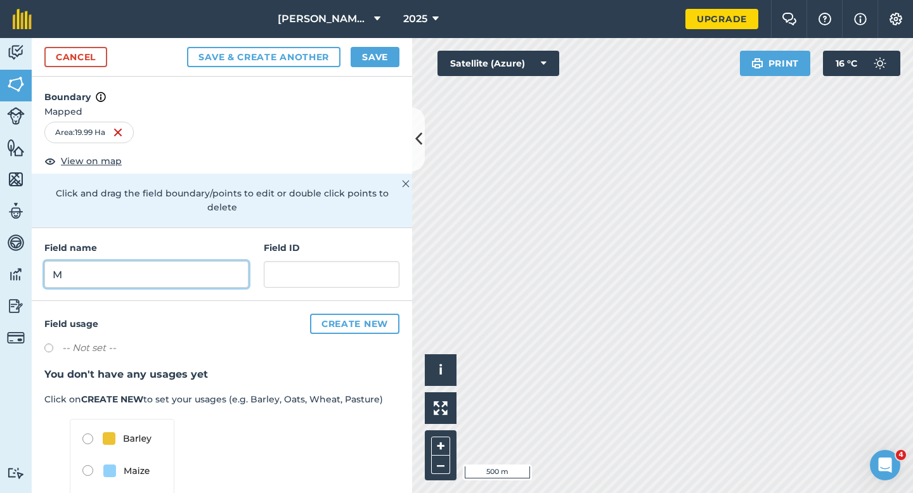
type input "M"
click at [98, 53] on link "Cancel" at bounding box center [75, 57] width 63 height 20
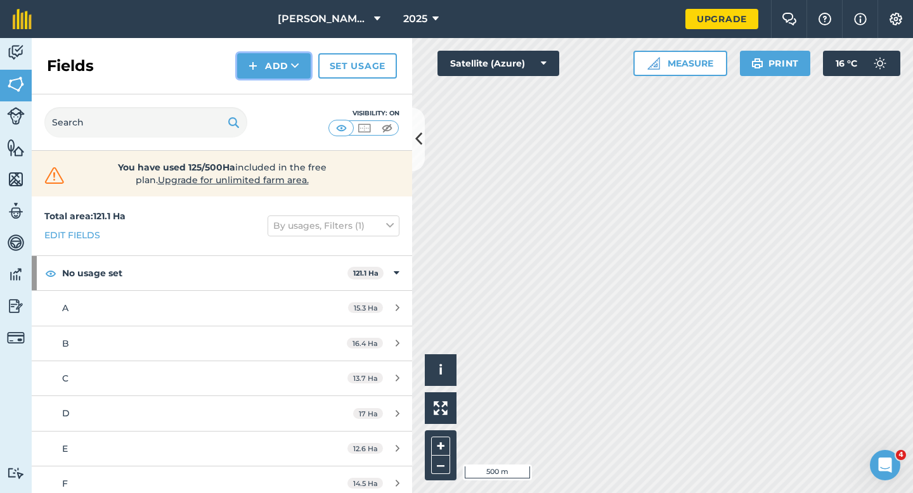
click at [285, 61] on button "Add" at bounding box center [274, 65] width 74 height 25
click at [285, 96] on link "Draw" at bounding box center [274, 95] width 70 height 28
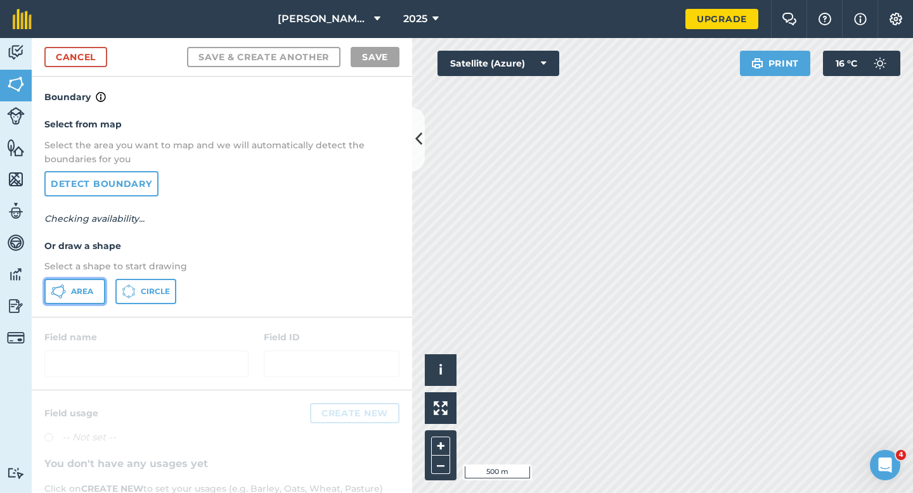
click at [64, 292] on icon at bounding box center [64, 291] width 3 height 3
